Goal: Task Accomplishment & Management: Manage account settings

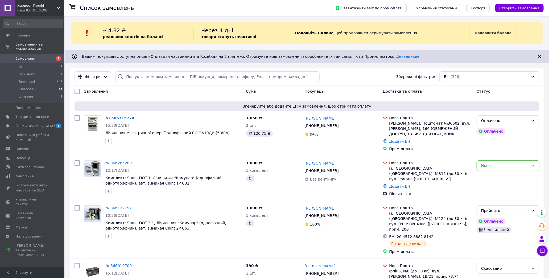
click at [31, 123] on span "[DEMOGRAPHIC_DATA]" at bounding box center [34, 125] width 39 height 5
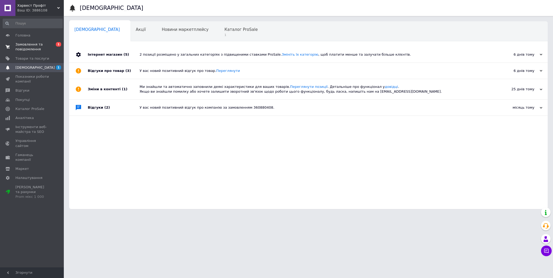
click at [28, 48] on span "Замовлення та повідомлення" at bounding box center [32, 47] width 34 height 10
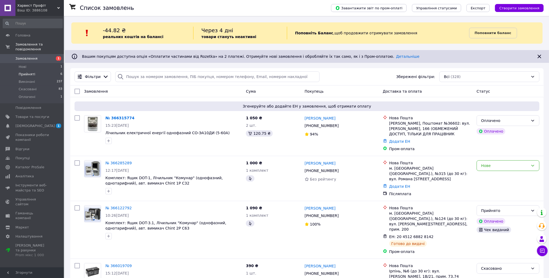
click at [35, 70] on li "Прийняті 6" at bounding box center [32, 73] width 65 height 7
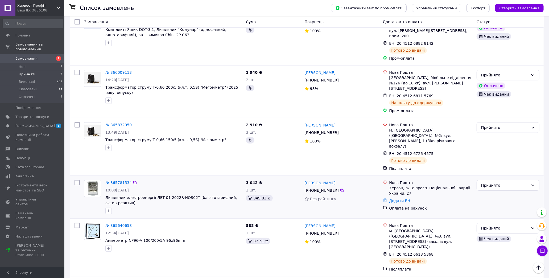
scroll to position [116, 0]
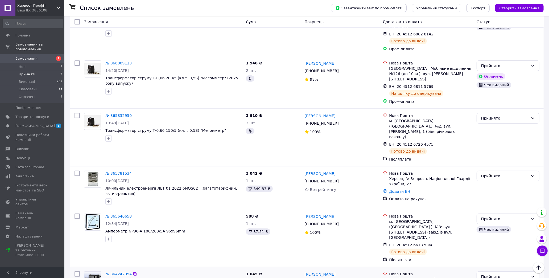
drag, startPoint x: 304, startPoint y: 244, endPoint x: 335, endPoint y: 243, distance: 30.9
click at [335, 277] on div "[PHONE_NUMBER]" at bounding box center [322, 281] width 36 height 7
copy div "[PHONE_NUMBER]"
click at [68, 80] on div "Список замовлень Завантажити звіт по пром-оплаті Управління статусами Експорт С…" at bounding box center [307, 109] width 484 height 419
click at [69, 28] on div "Список замовлень Завантажити звіт по пром-оплаті Управління статусами Експорт С…" at bounding box center [307, 109] width 484 height 419
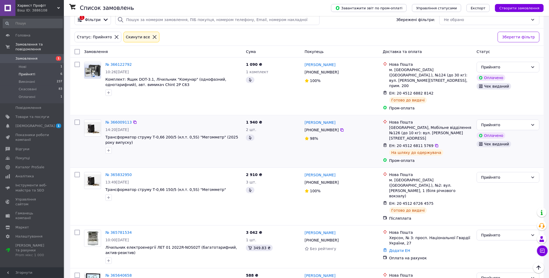
scroll to position [0, 0]
